Goal: Information Seeking & Learning: Learn about a topic

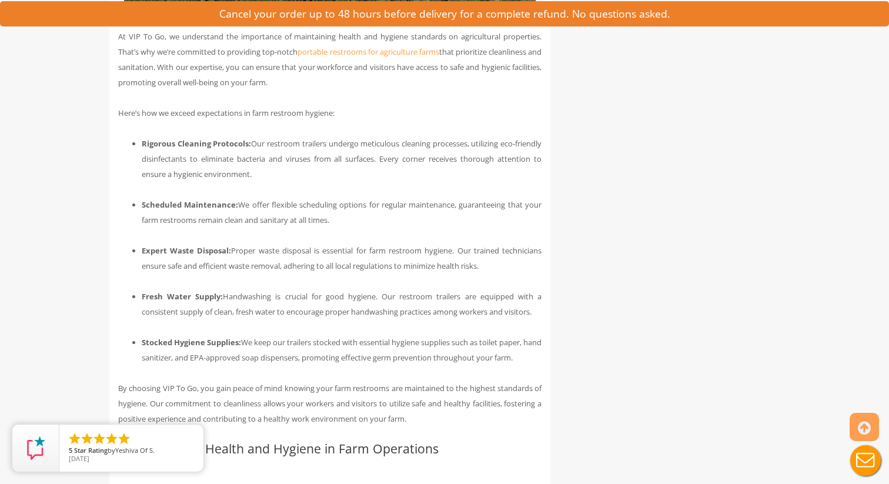
scroll to position [1231, 0]
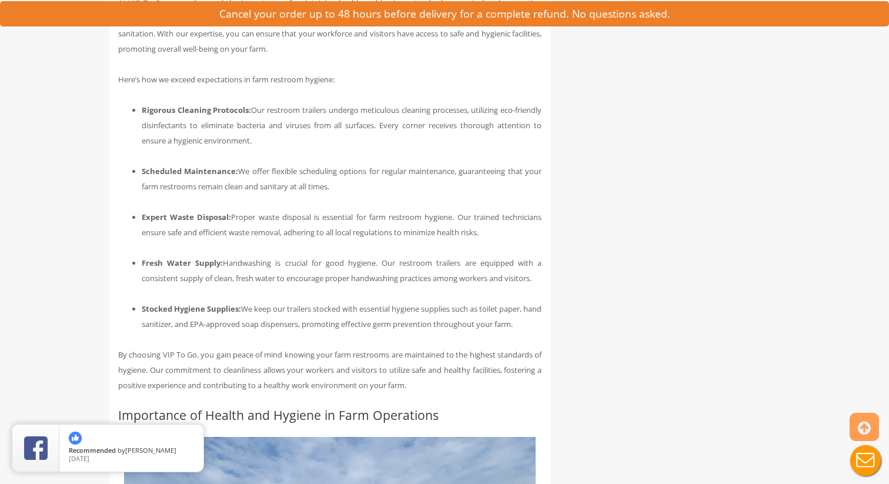
click at [228, 120] on li "Rigorous Cleaning Protocols: Our restroom trailers undergo meticulous cleaning …" at bounding box center [342, 125] width 400 height 46
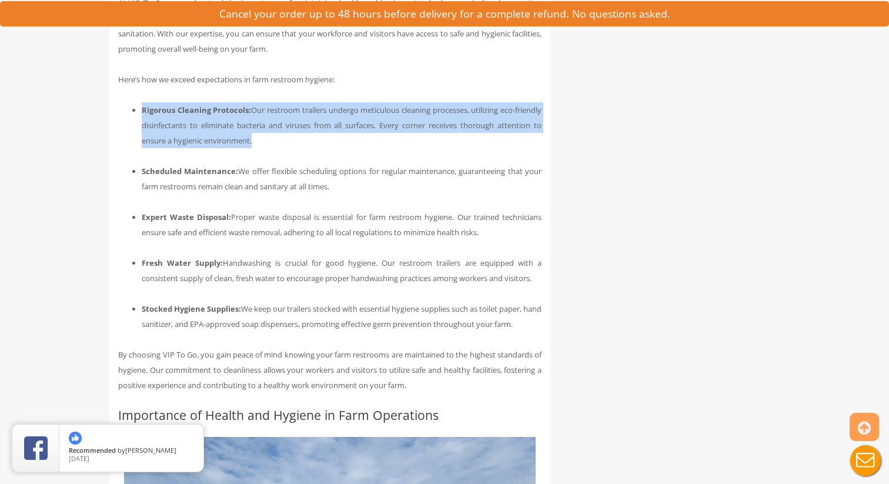
click at [228, 120] on li "Rigorous Cleaning Protocols: Our restroom trailers undergo meticulous cleaning …" at bounding box center [342, 125] width 400 height 46
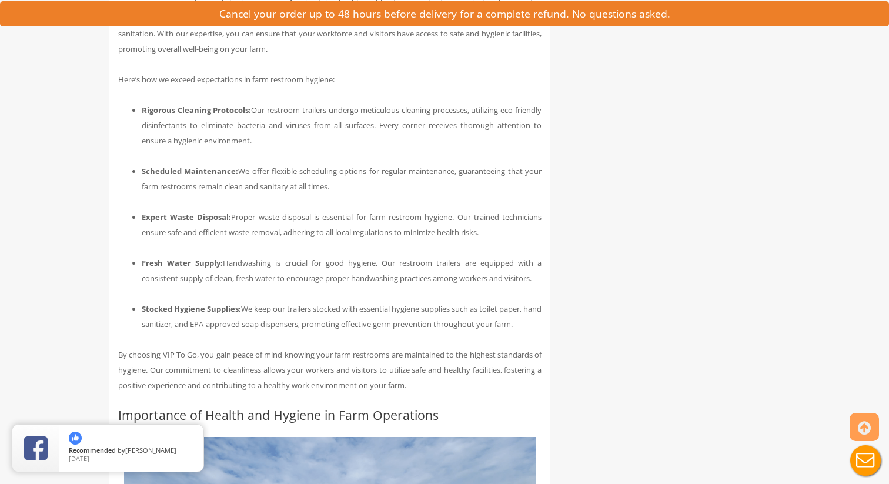
click at [231, 168] on b "Scheduled Maintenance:" at bounding box center [190, 171] width 96 height 11
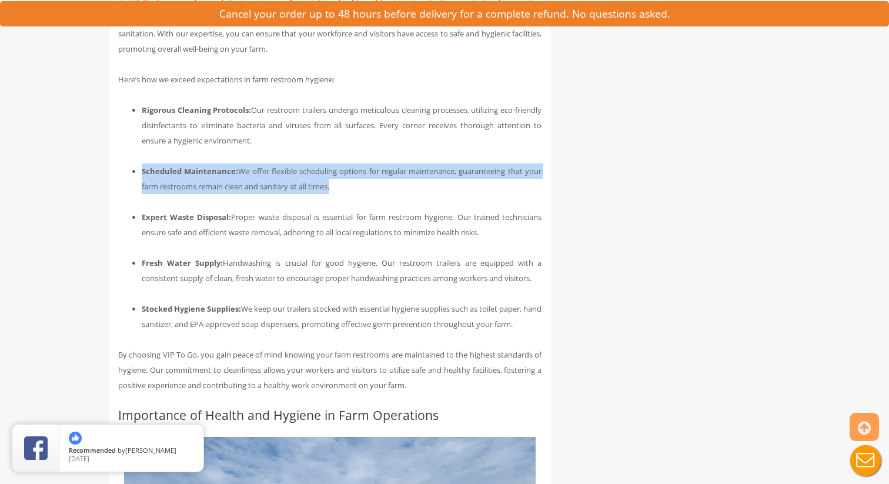
click at [231, 168] on b "Scheduled Maintenance:" at bounding box center [190, 171] width 96 height 11
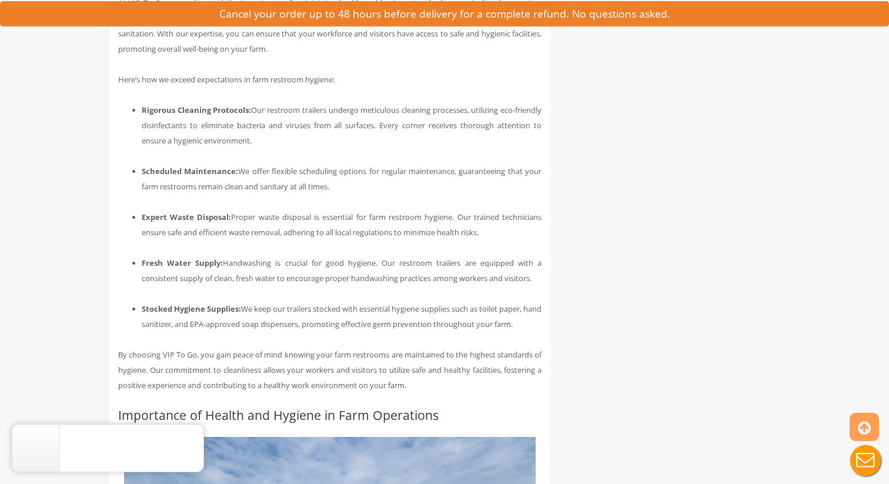
click at [242, 219] on li "Expert Waste Disposal: Proper waste disposal is essential for farm restroom hyg…" at bounding box center [342, 224] width 400 height 31
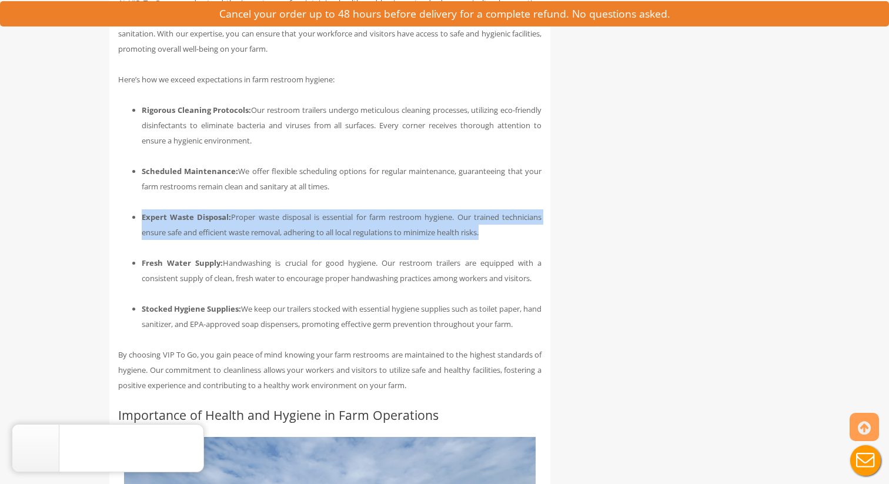
click at [242, 219] on li "Expert Waste Disposal: Proper waste disposal is essential for farm restroom hyg…" at bounding box center [342, 224] width 400 height 31
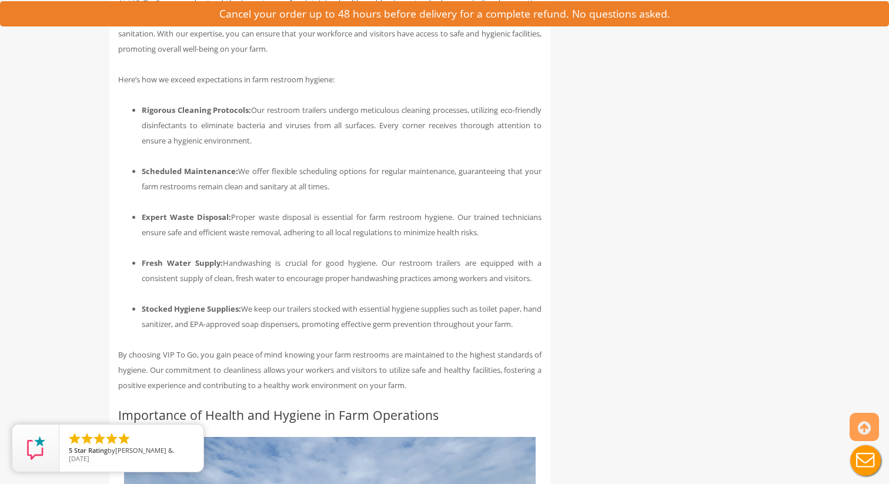
click at [252, 279] on li "Fresh Water Supply: Handwashing is crucial for good hygiene. Our restroom trail…" at bounding box center [342, 270] width 400 height 31
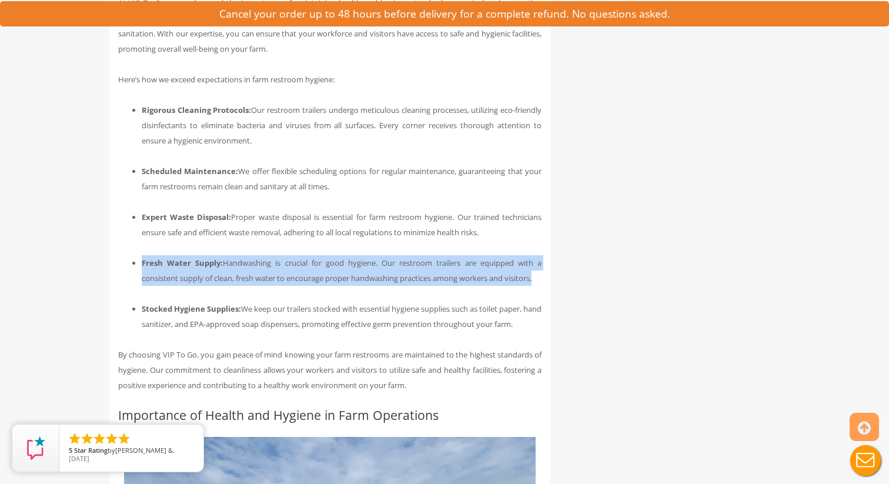
click at [252, 279] on li "Fresh Water Supply: Handwashing is crucial for good hygiene. Our restroom trail…" at bounding box center [342, 270] width 400 height 31
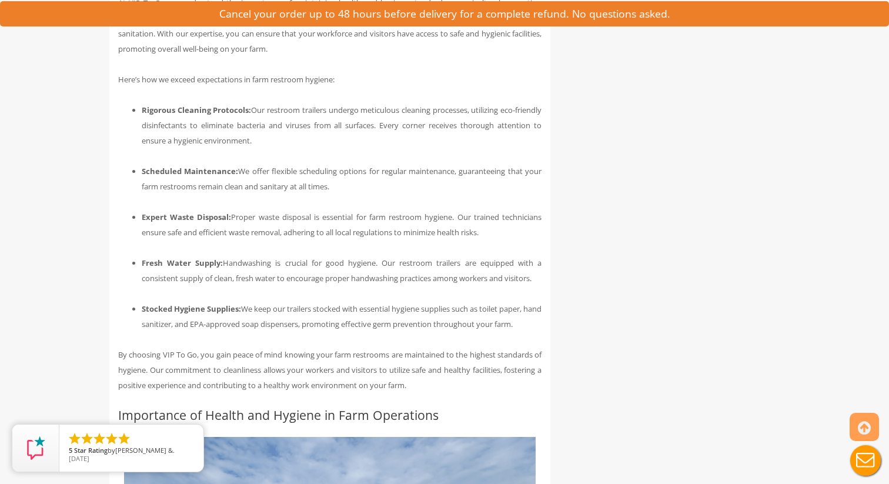
click at [257, 312] on li "Stocked Hygiene Supplies: We keep our trailers stocked with essential hygiene s…" at bounding box center [342, 316] width 400 height 31
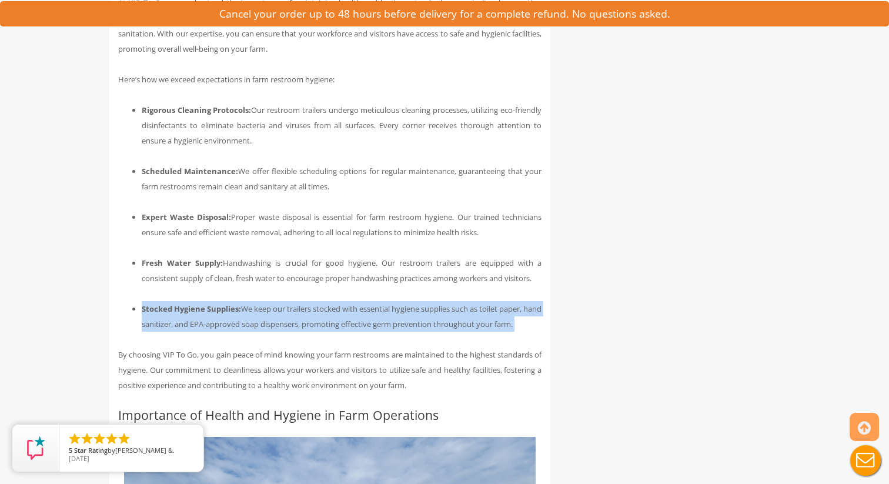
click at [256, 312] on li "Stocked Hygiene Supplies: We keep our trailers stocked with essential hygiene s…" at bounding box center [342, 316] width 400 height 31
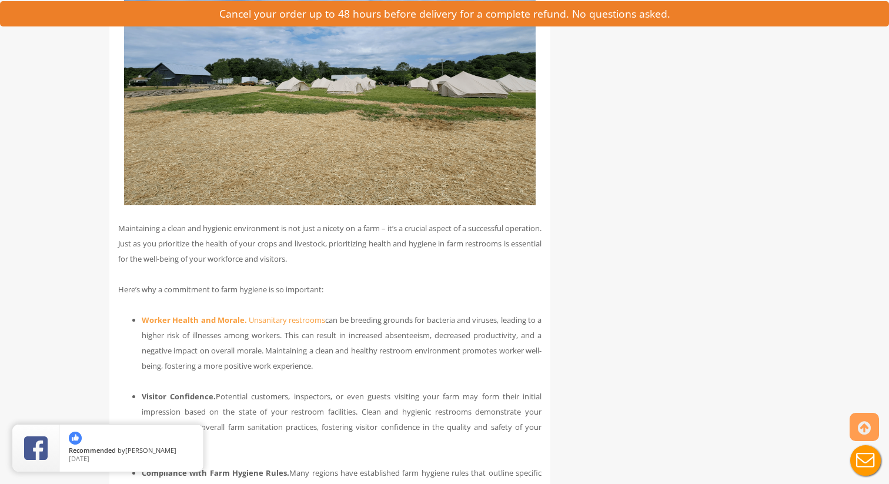
scroll to position [1724, 0]
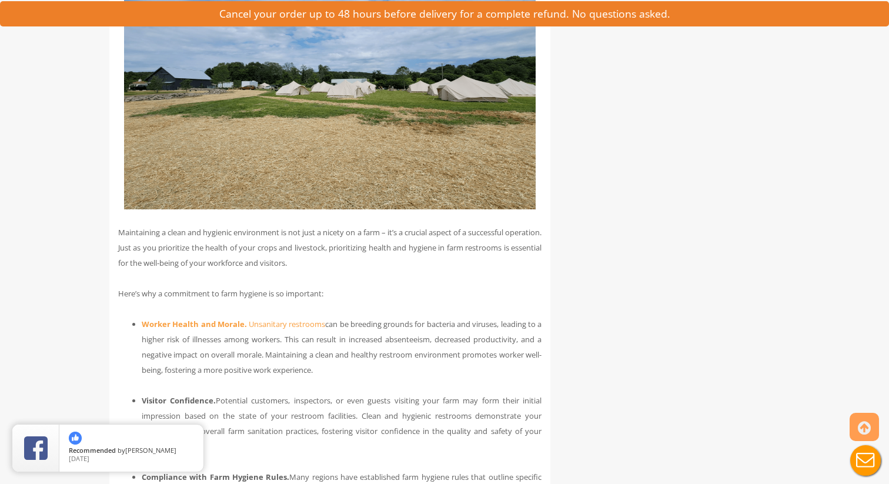
click at [286, 347] on li "Worker Health and Morale. Unsanitary restrooms can be breeding grounds for bact…" at bounding box center [342, 347] width 400 height 61
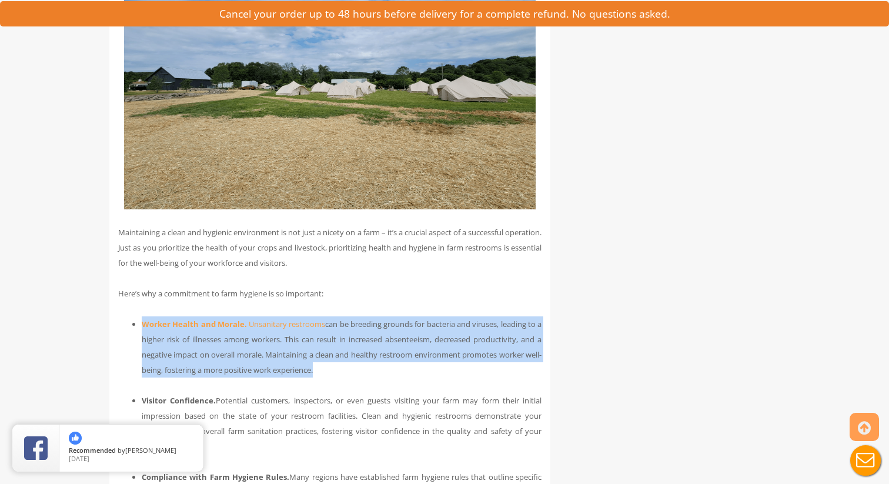
click at [286, 347] on li "Worker Health and Morale. Unsanitary restrooms can be breeding grounds for bact…" at bounding box center [342, 347] width 400 height 61
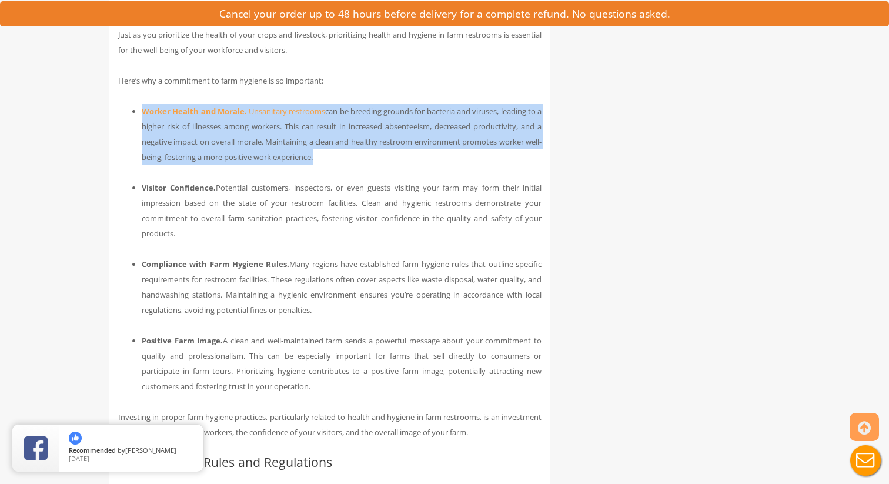
scroll to position [1934, 0]
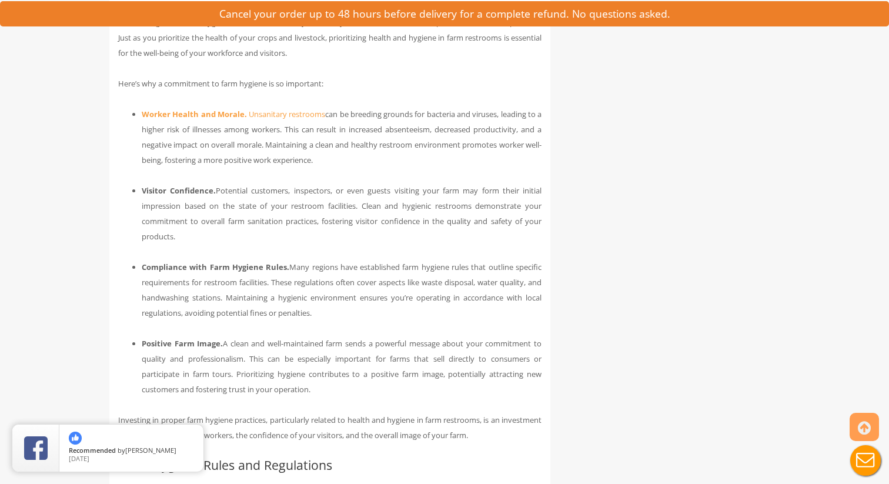
click at [288, 213] on li "Visitor Confidence. Potential customers, inspectors, or even guests visiting yo…" at bounding box center [342, 213] width 400 height 61
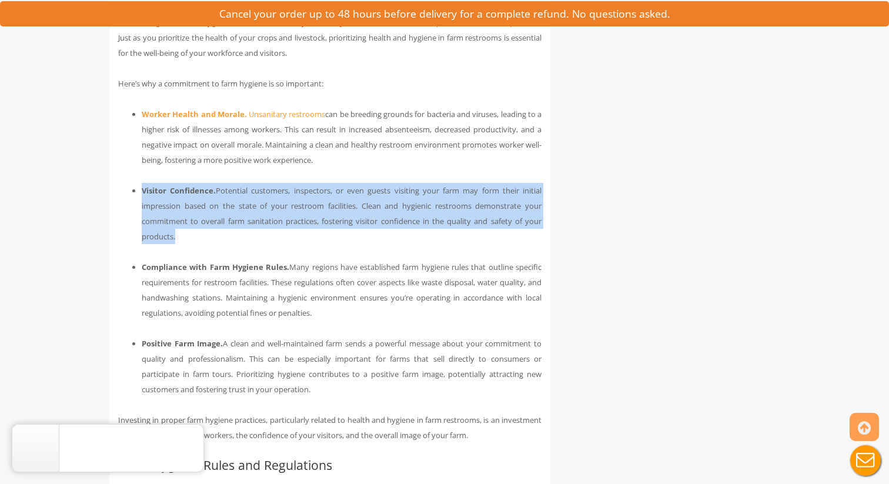
click at [288, 213] on li "Visitor Confidence. Potential customers, inspectors, or even guests visiting yo…" at bounding box center [342, 213] width 400 height 61
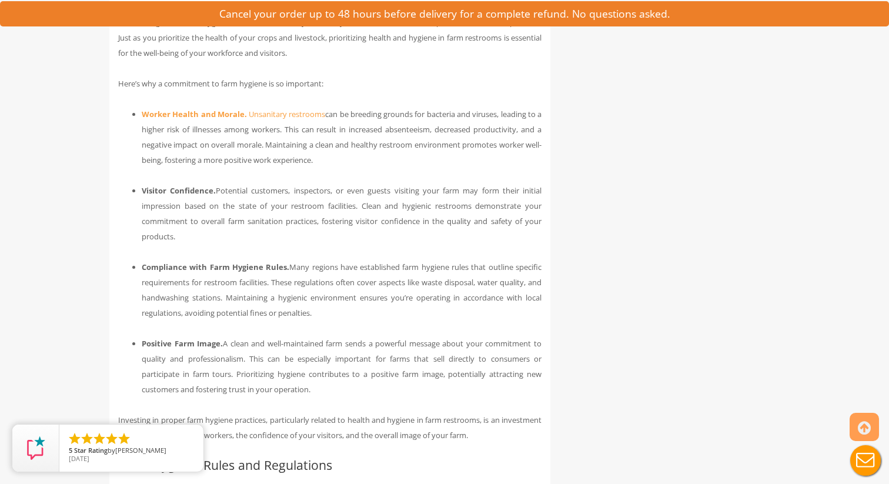
click at [276, 282] on li "Compliance with Farm Hygiene Rules. Many regions have established farm hygiene …" at bounding box center [342, 289] width 400 height 61
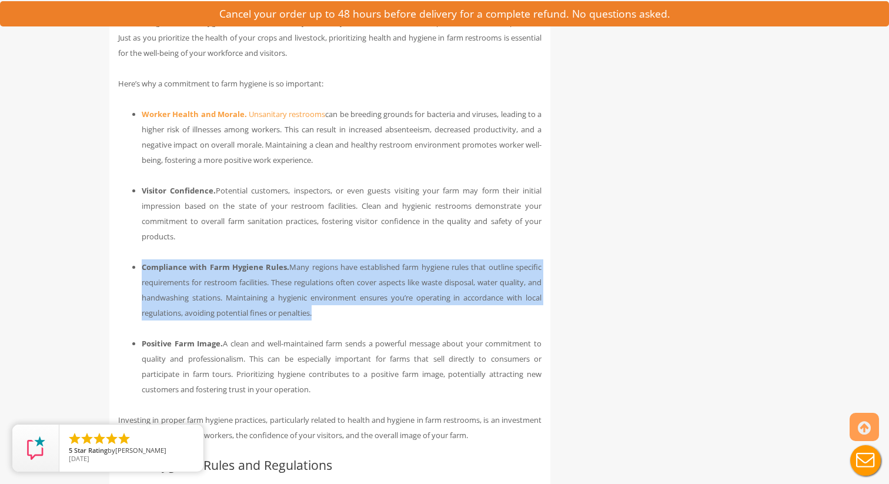
click at [276, 282] on li "Compliance with Farm Hygiene Rules. Many regions have established farm hygiene …" at bounding box center [342, 289] width 400 height 61
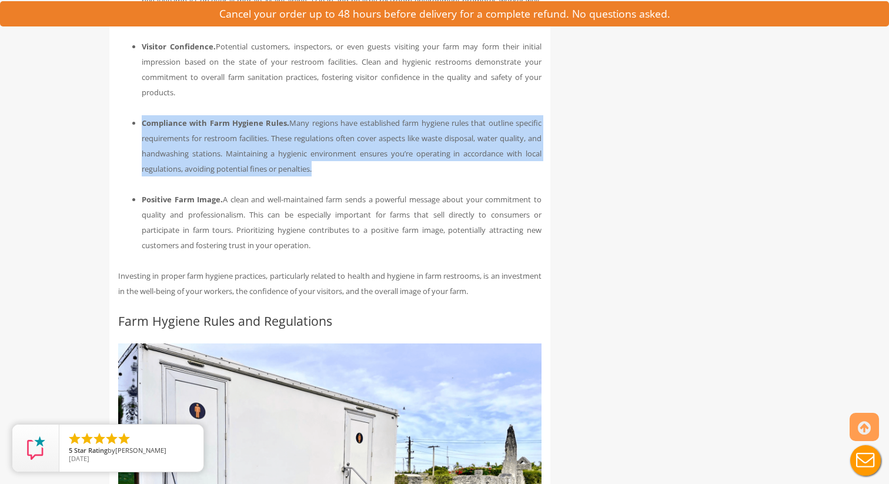
scroll to position [2077, 0]
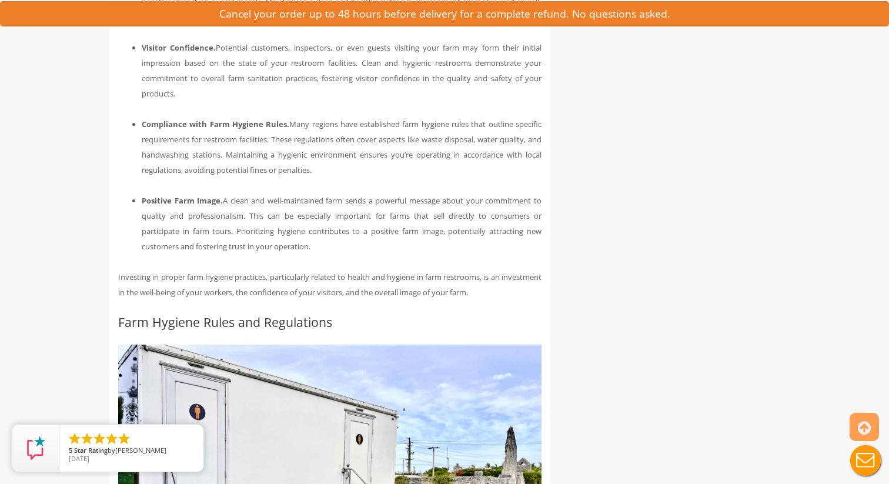
click at [290, 226] on li "Positive Farm Image. A clean and well-maintained farm sends a powerful message …" at bounding box center [342, 223] width 400 height 61
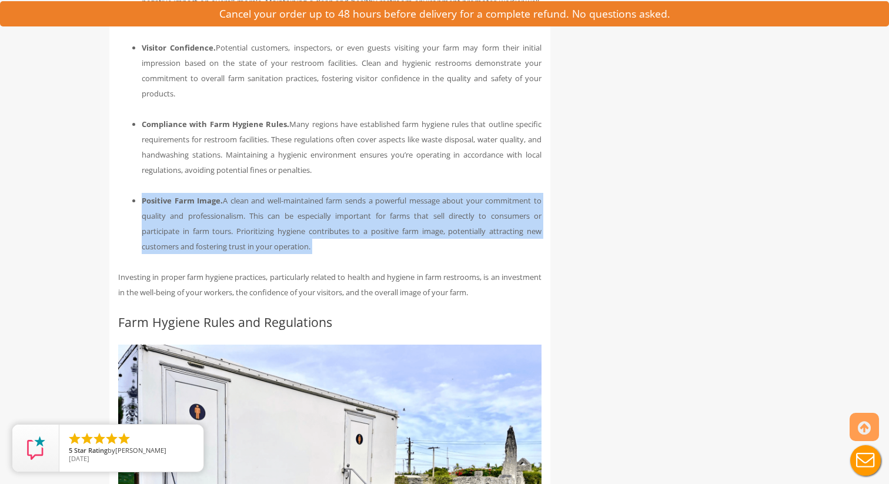
click at [290, 226] on li "Positive Farm Image. A clean and well-maintained farm sends a powerful message …" at bounding box center [342, 223] width 400 height 61
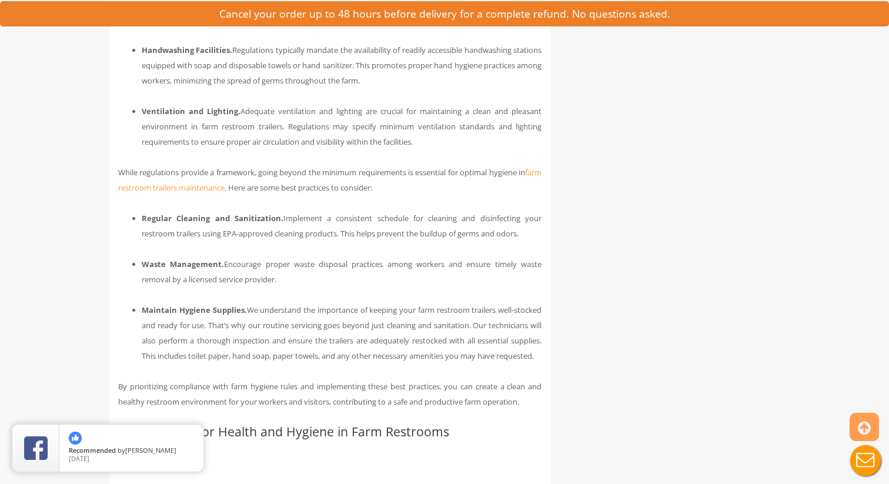
scroll to position [2956, 0]
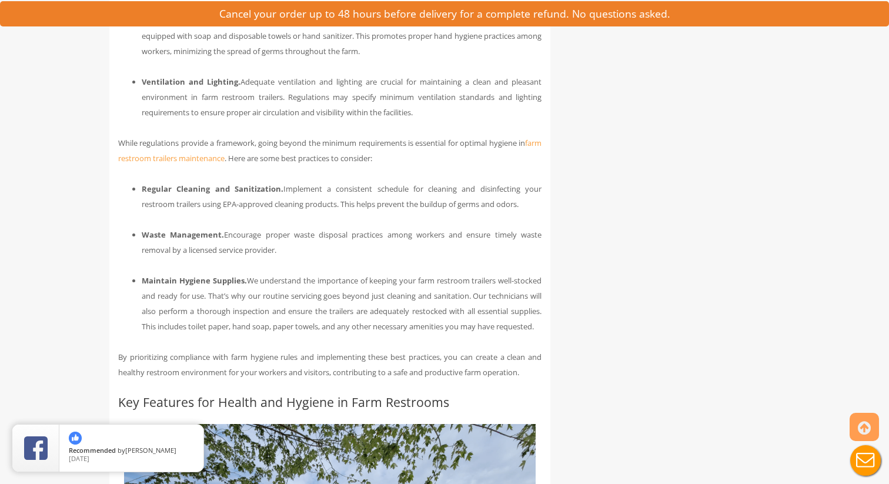
click at [294, 212] on li "Regular Cleaning and Sanitization. Implement a consistent schedule for cleaning…" at bounding box center [342, 196] width 400 height 31
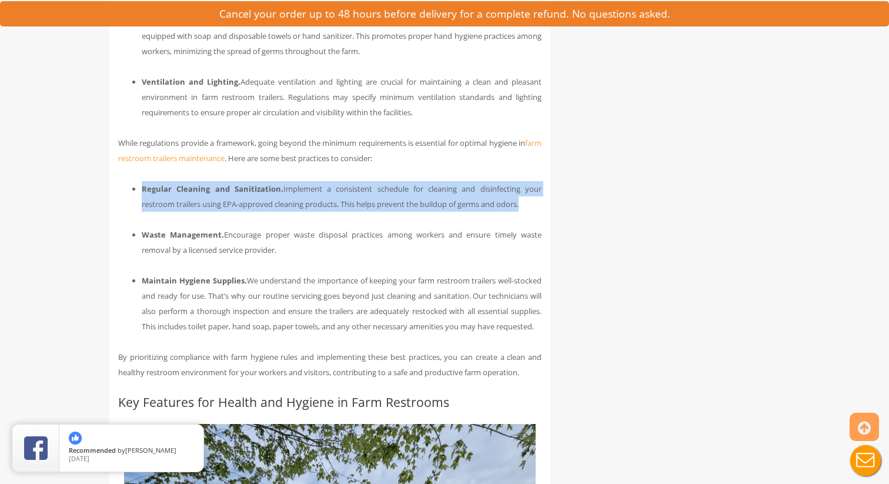
click at [294, 212] on li "Regular Cleaning and Sanitization. Implement a consistent schedule for cleaning…" at bounding box center [342, 196] width 400 height 31
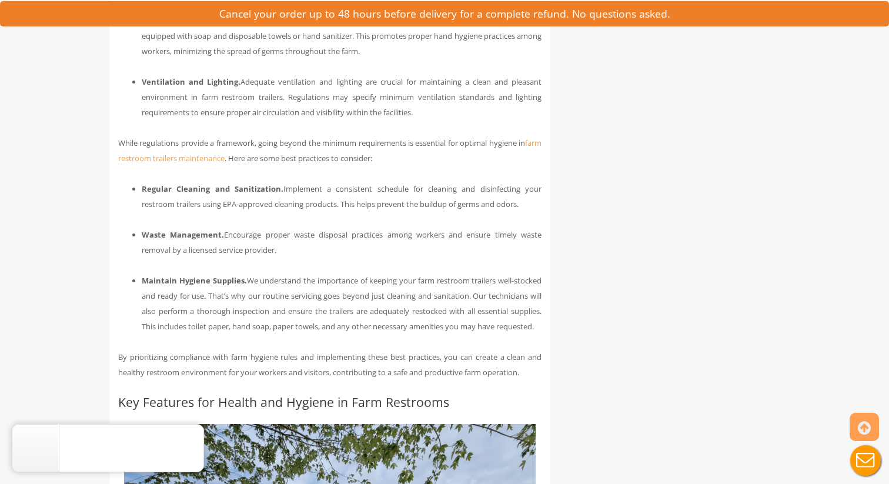
click at [288, 258] on li "Waste Management. Encourage proper waste disposal practices among workers and e…" at bounding box center [342, 242] width 400 height 31
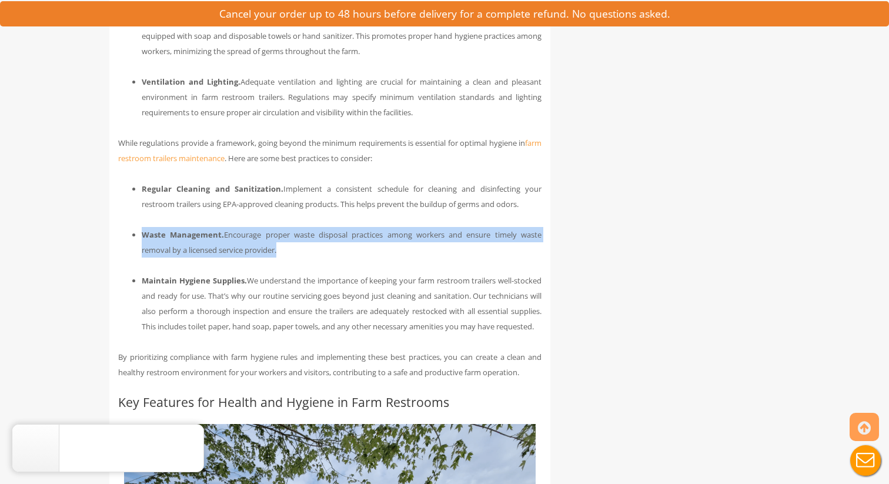
click at [288, 258] on li "Waste Management. Encourage proper waste disposal practices among workers and e…" at bounding box center [342, 242] width 400 height 31
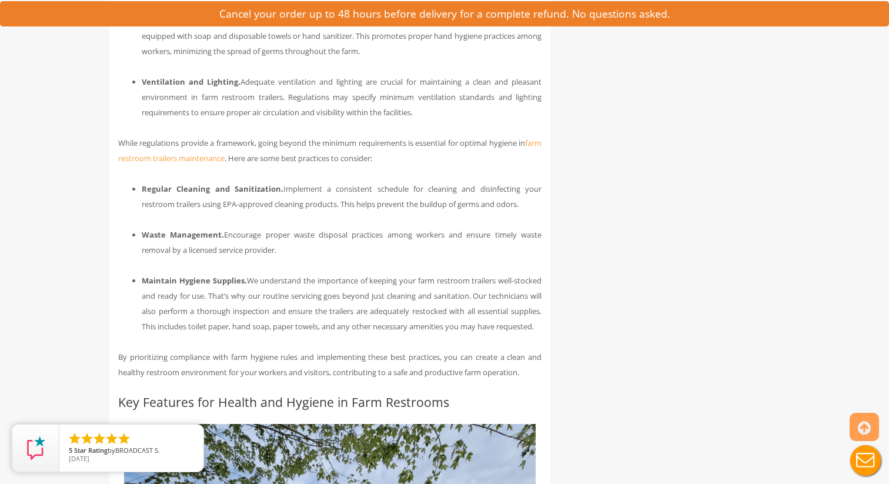
click at [288, 281] on ul "Regular Cleaning and Sanitization. Implement a consistent schedule for cleaning…" at bounding box center [330, 257] width 424 height 153
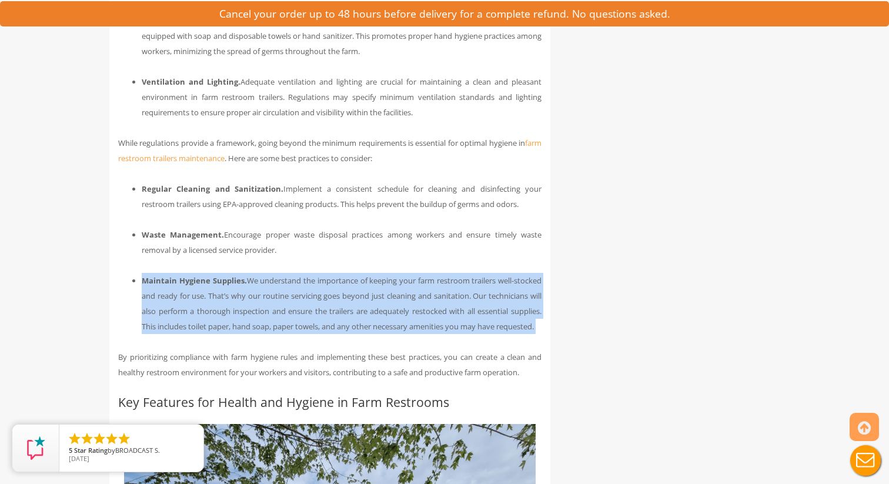
click at [288, 281] on ul "Regular Cleaning and Sanitization. Implement a consistent schedule for cleaning…" at bounding box center [330, 257] width 424 height 153
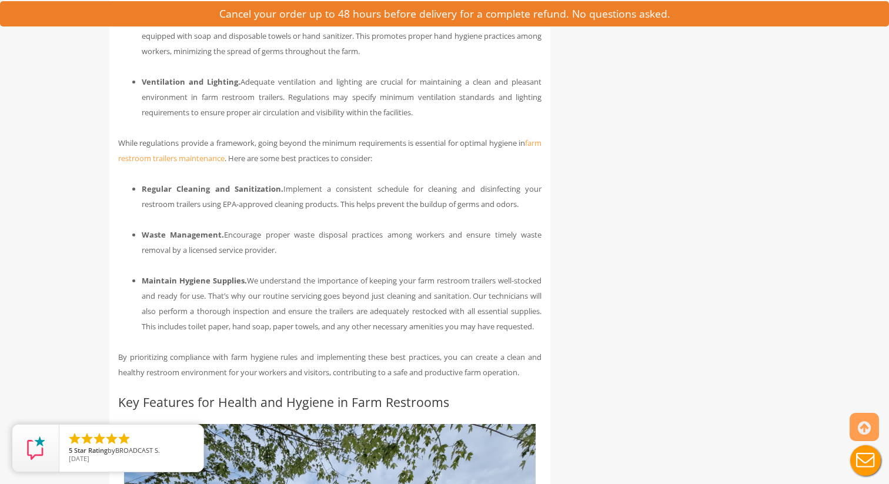
click at [293, 315] on li "Maintain Hygiene Supplies. We understand the importance of keeping your farm re…" at bounding box center [342, 303] width 400 height 61
click at [368, 256] on li "Waste Management. Encourage proper waste disposal practices among workers and e…" at bounding box center [342, 242] width 400 height 31
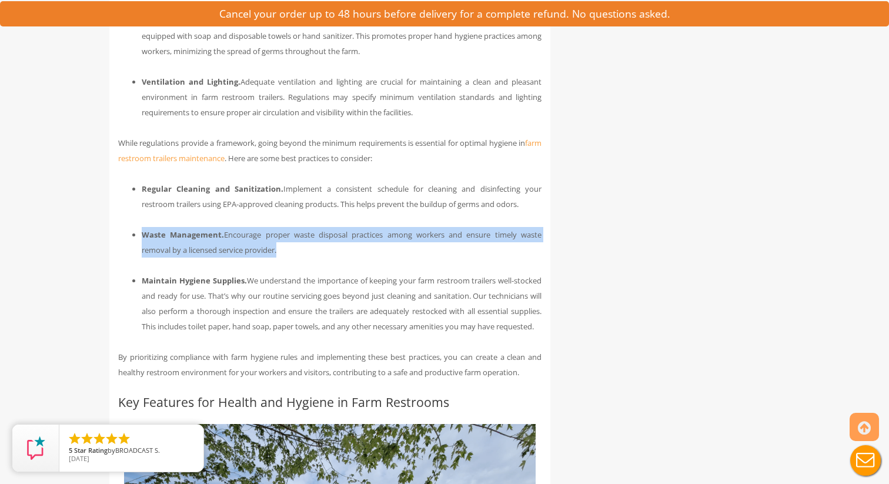
click at [368, 256] on li "Waste Management. Encourage proper waste disposal practices among workers and e…" at bounding box center [342, 242] width 400 height 31
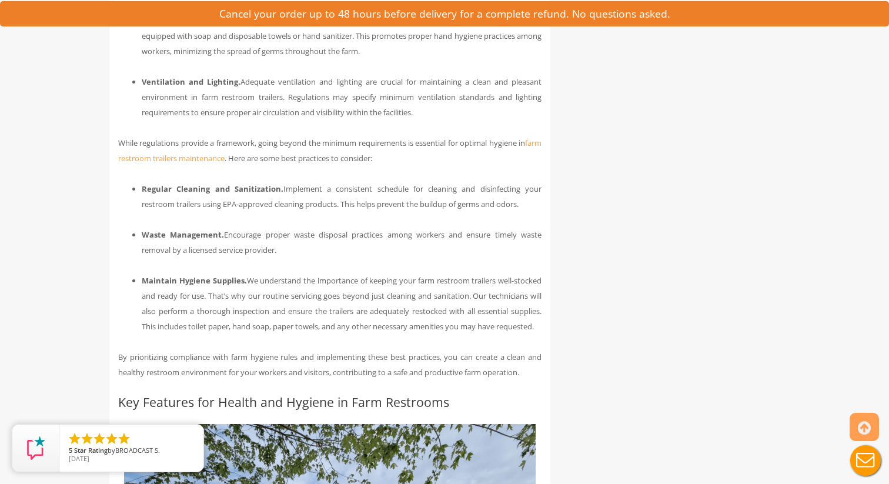
click at [355, 315] on li "Maintain Hygiene Supplies. We understand the importance of keeping your farm re…" at bounding box center [342, 303] width 400 height 61
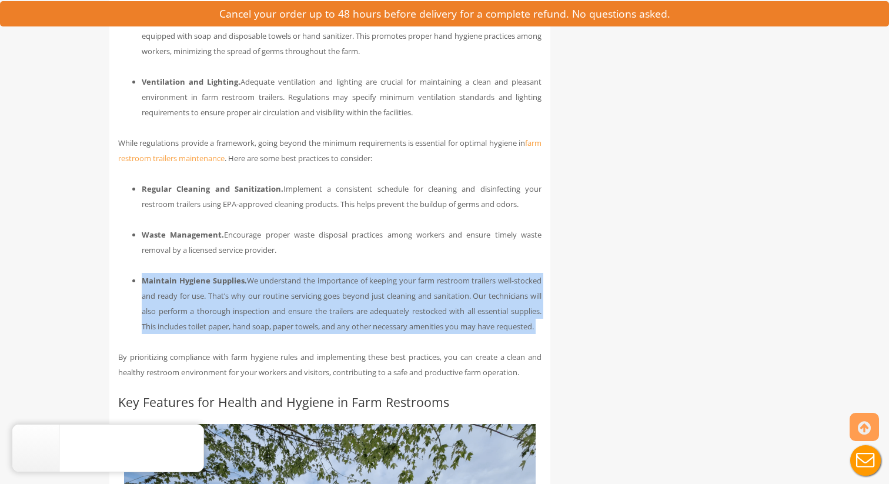
click at [355, 315] on li "Maintain Hygiene Supplies. We understand the importance of keeping your farm re…" at bounding box center [342, 303] width 400 height 61
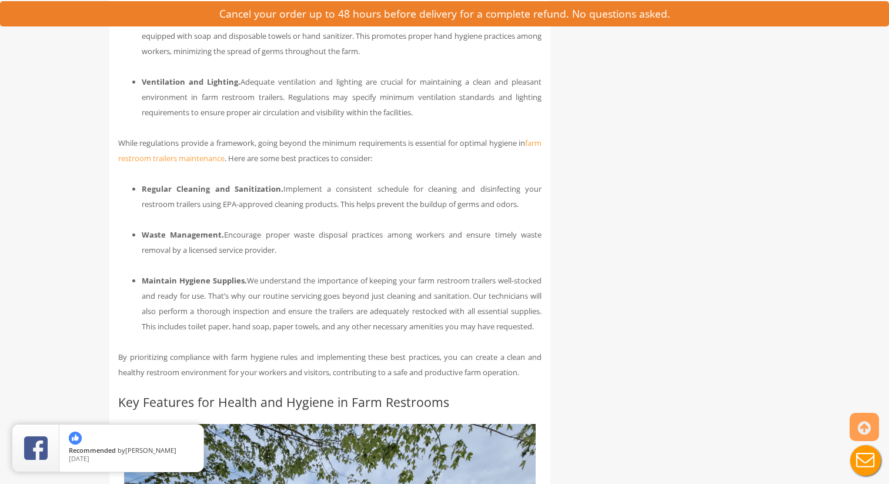
click at [355, 322] on li "Maintain Hygiene Supplies. We understand the importance of keeping your farm re…" at bounding box center [342, 303] width 400 height 61
click at [376, 301] on li "Maintain Hygiene Supplies. We understand the importance of keeping your farm re…" at bounding box center [342, 303] width 400 height 61
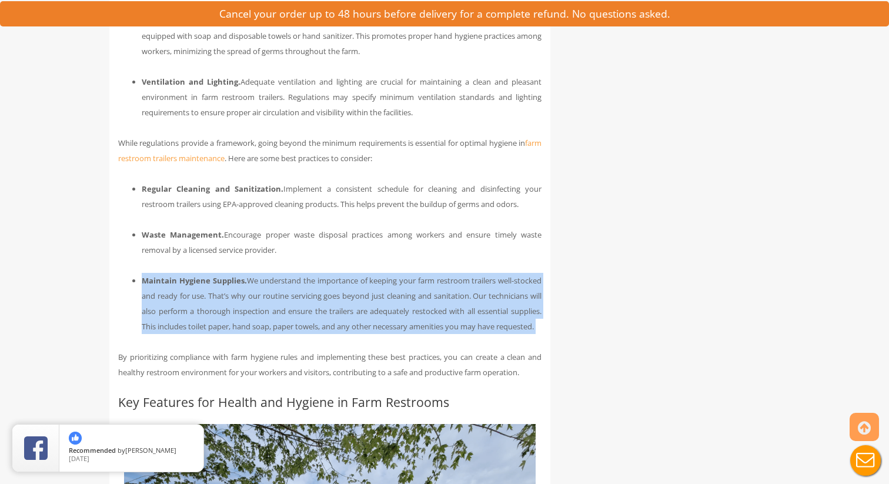
click at [376, 301] on li "Maintain Hygiene Supplies. We understand the importance of keeping your farm re…" at bounding box center [342, 303] width 400 height 61
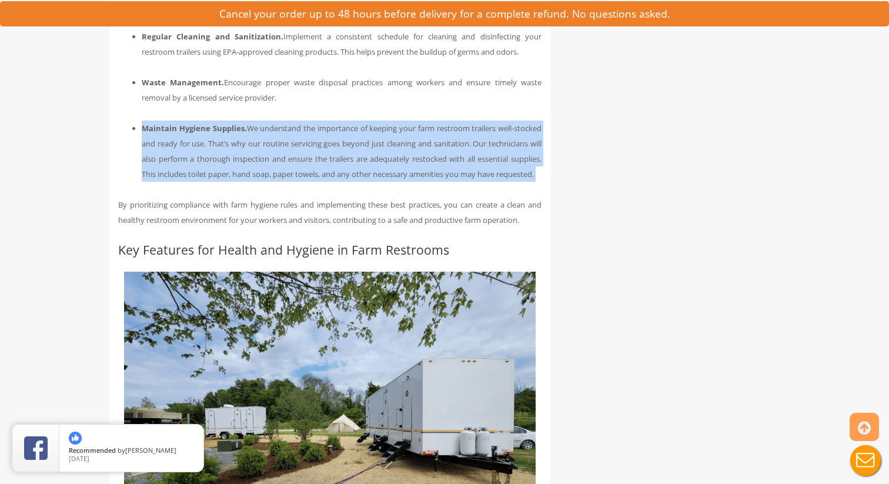
scroll to position [3180, 0]
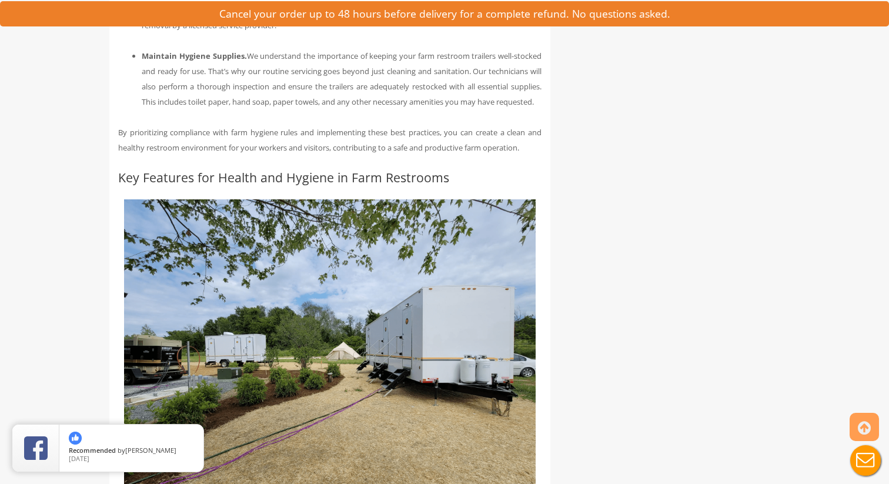
click at [385, 184] on h2 "Key Features for Health and Hygiene in Farm Restrooms" at bounding box center [330, 178] width 424 height 14
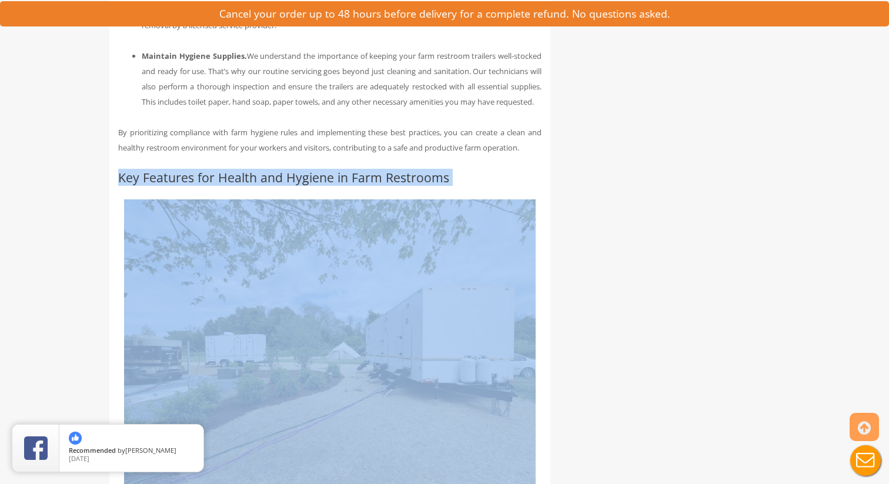
click at [385, 184] on h2 "Key Features for Health and Hygiene in Farm Restrooms" at bounding box center [330, 178] width 424 height 14
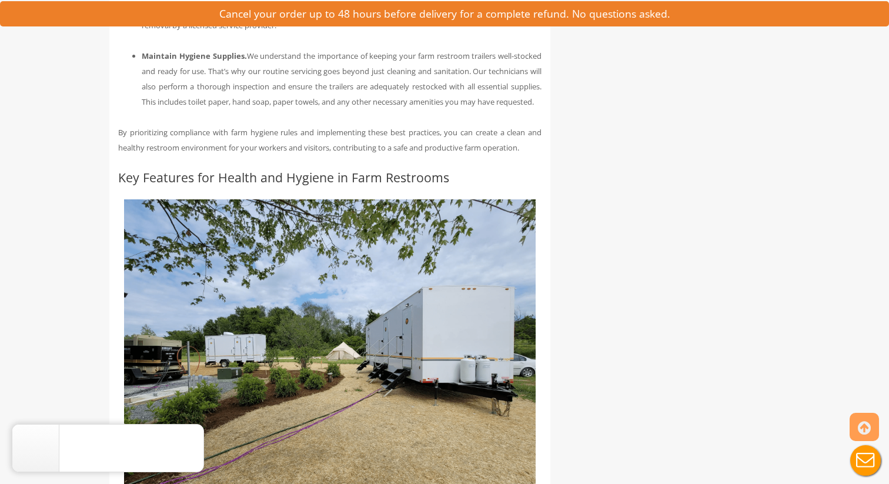
click at [387, 155] on p "By prioritizing compliance with farm hygiene rules and implementing these best …" at bounding box center [330, 140] width 424 height 31
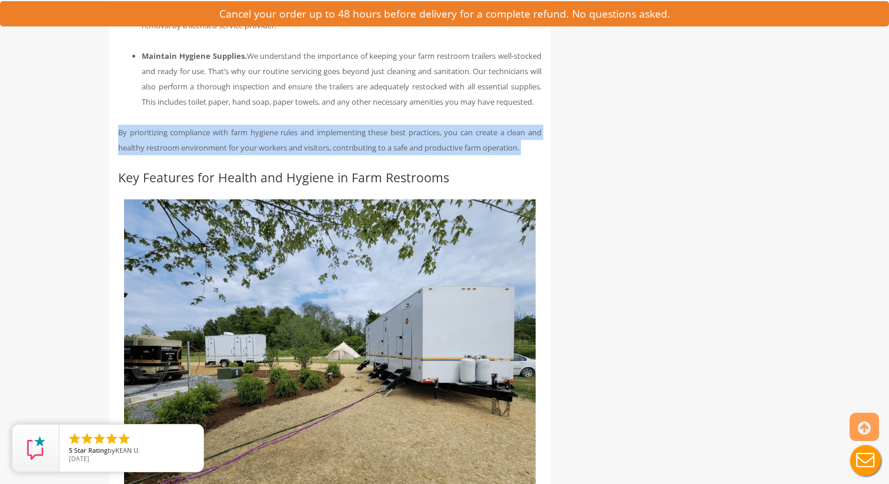
click at [387, 155] on p "By prioritizing compliance with farm hygiene rules and implementing these best …" at bounding box center [330, 140] width 424 height 31
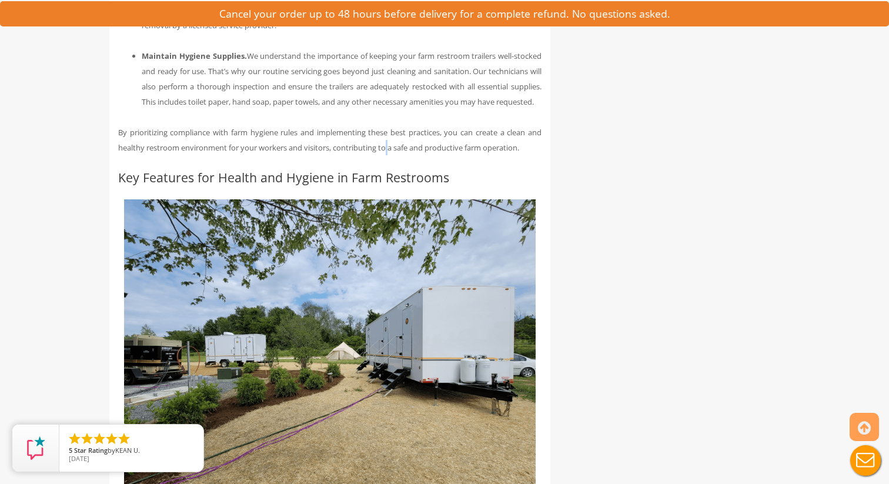
click at [387, 155] on p "By prioritizing compliance with farm hygiene rules and implementing these best …" at bounding box center [330, 140] width 424 height 31
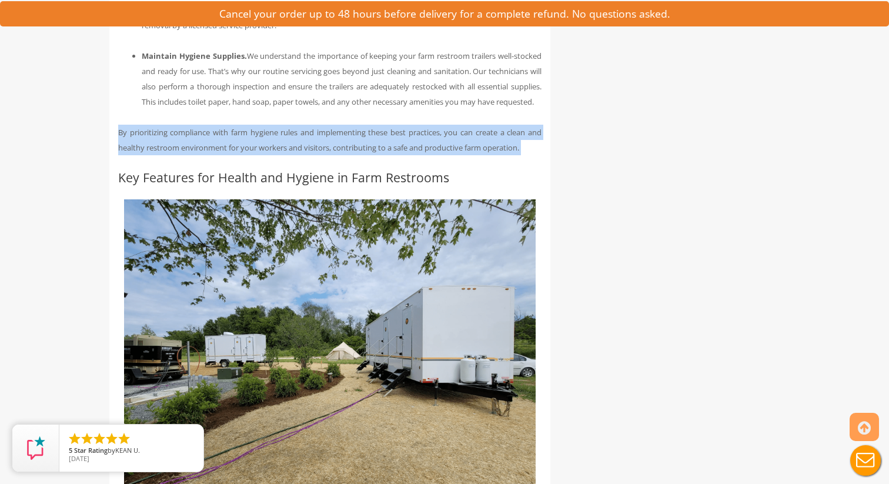
click at [387, 155] on p "By prioritizing compliance with farm hygiene rules and implementing these best …" at bounding box center [330, 140] width 424 height 31
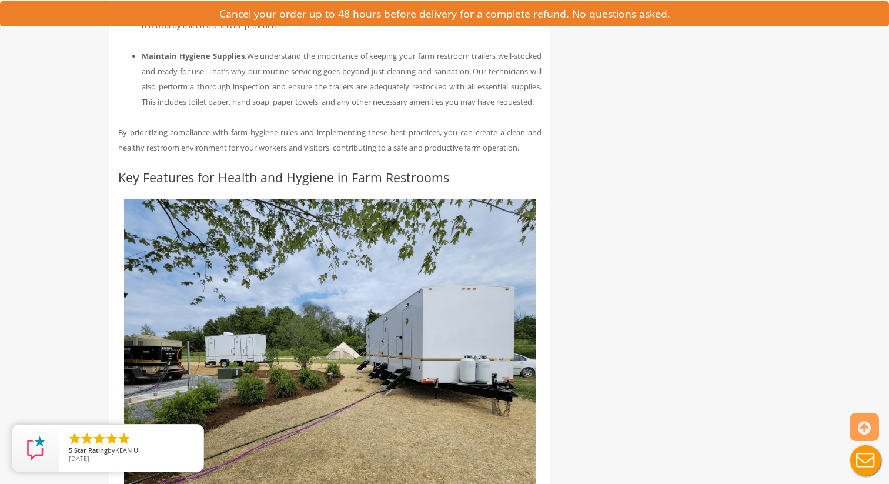
click at [368, 88] on li "Maintain Hygiene Supplies. We understand the importance of keeping your farm re…" at bounding box center [342, 78] width 400 height 61
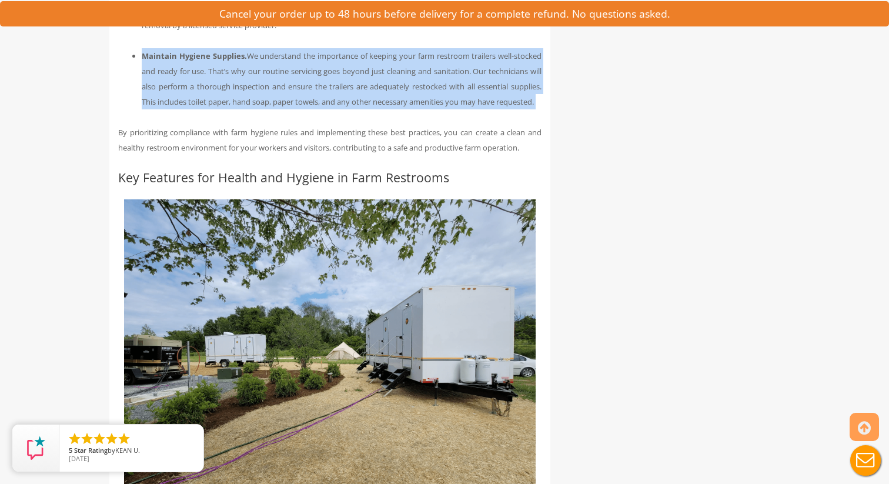
click at [368, 88] on li "Maintain Hygiene Supplies. We understand the importance of keeping your farm re…" at bounding box center [342, 78] width 400 height 61
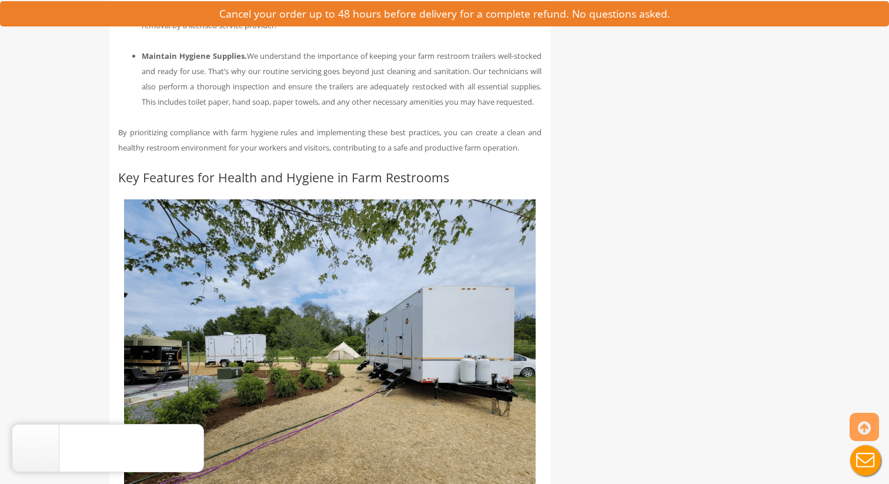
click at [372, 109] on li "Maintain Hygiene Supplies. We understand the importance of keeping your farm re…" at bounding box center [342, 78] width 400 height 61
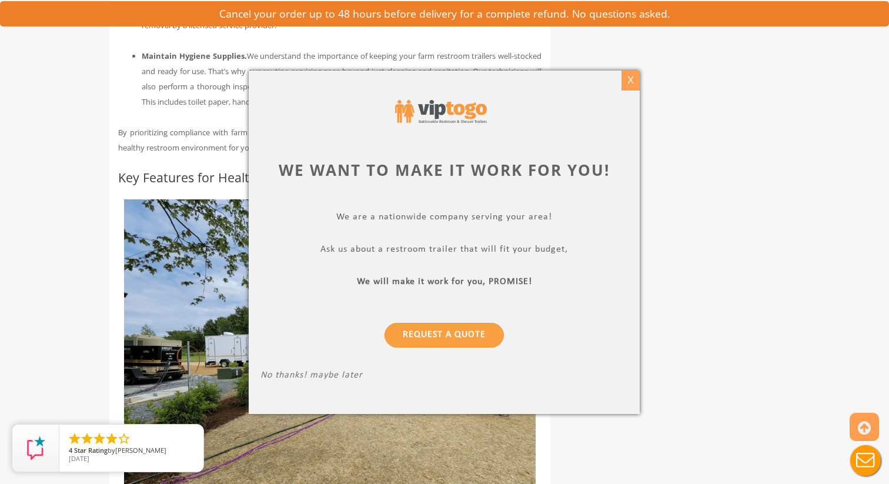
click at [630, 81] on div "X" at bounding box center [631, 81] width 18 height 20
